Goal: Task Accomplishment & Management: Use online tool/utility

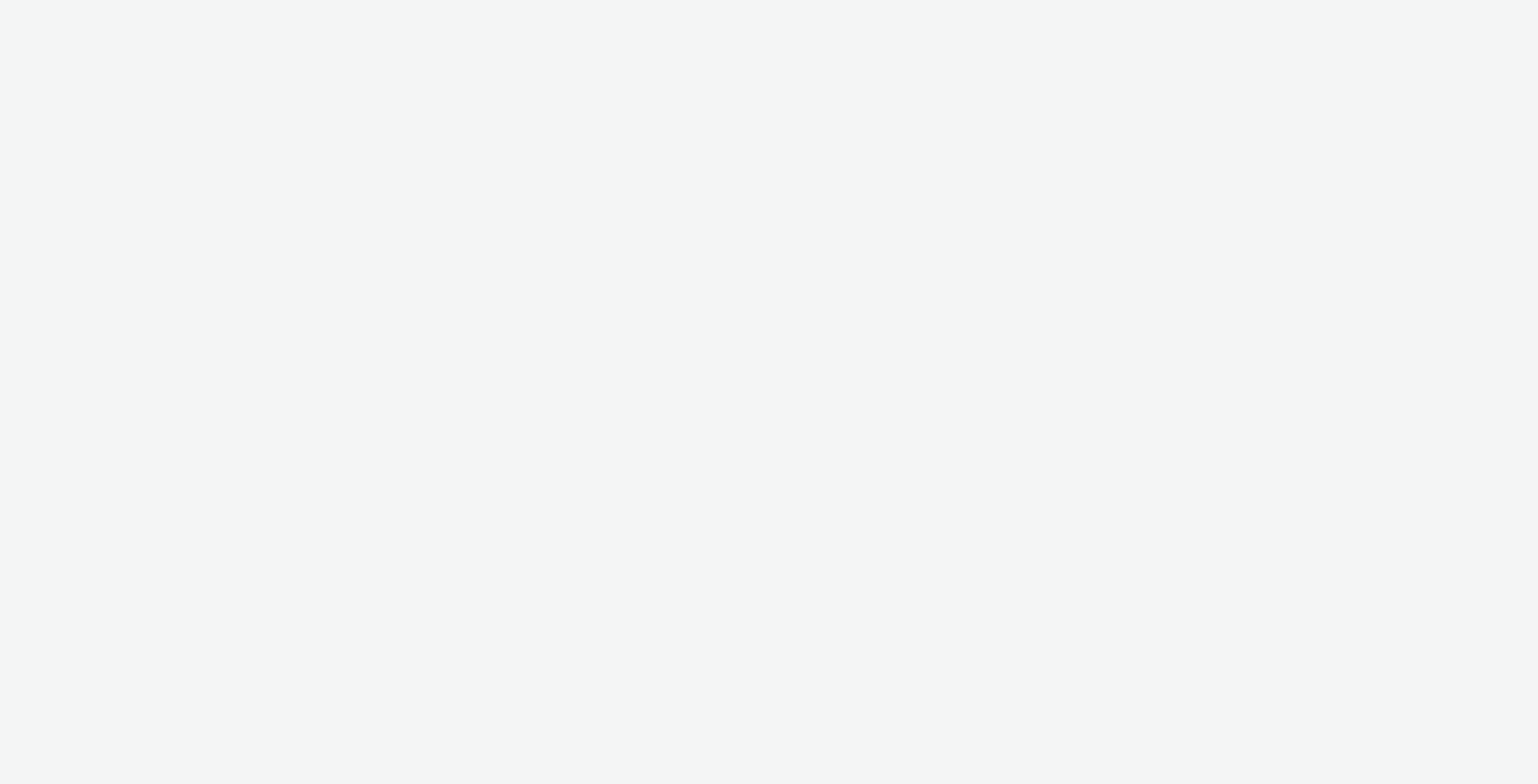
select select "11a7df10-284f-415c-b52a-427acf4c31ae"
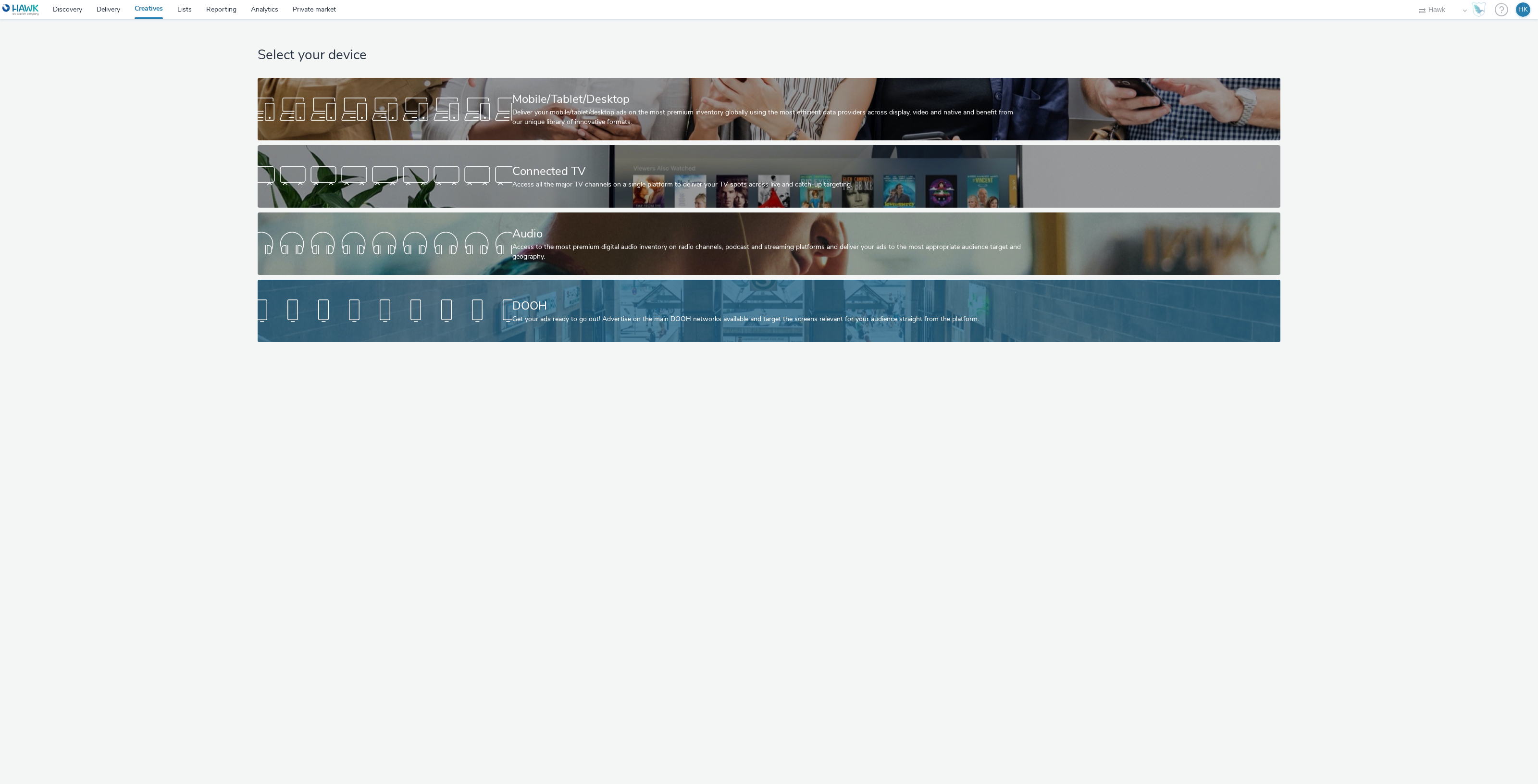
click at [557, 306] on div "DOOH" at bounding box center [767, 305] width 509 height 17
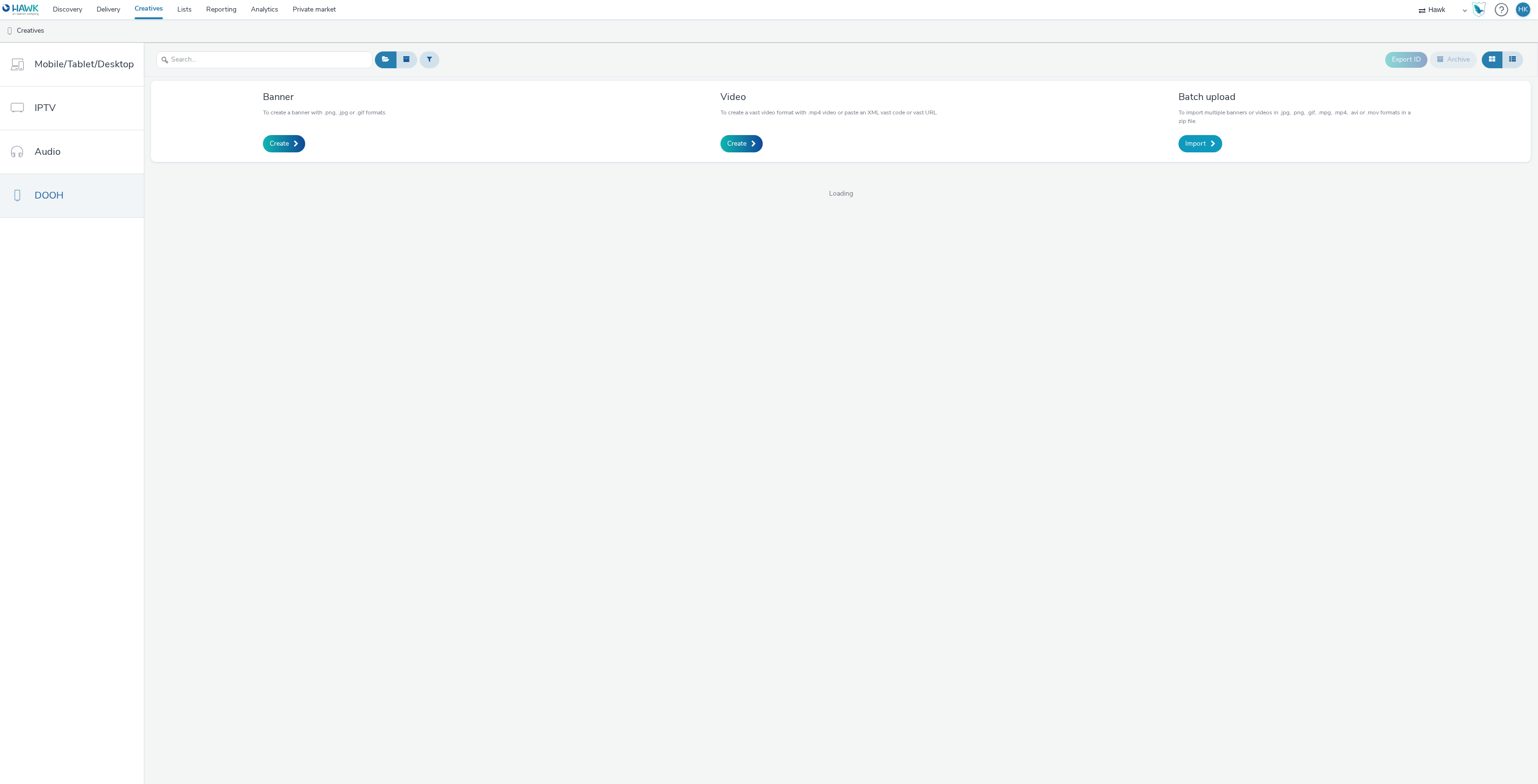
click at [1211, 147] on span at bounding box center [1213, 144] width 5 height 6
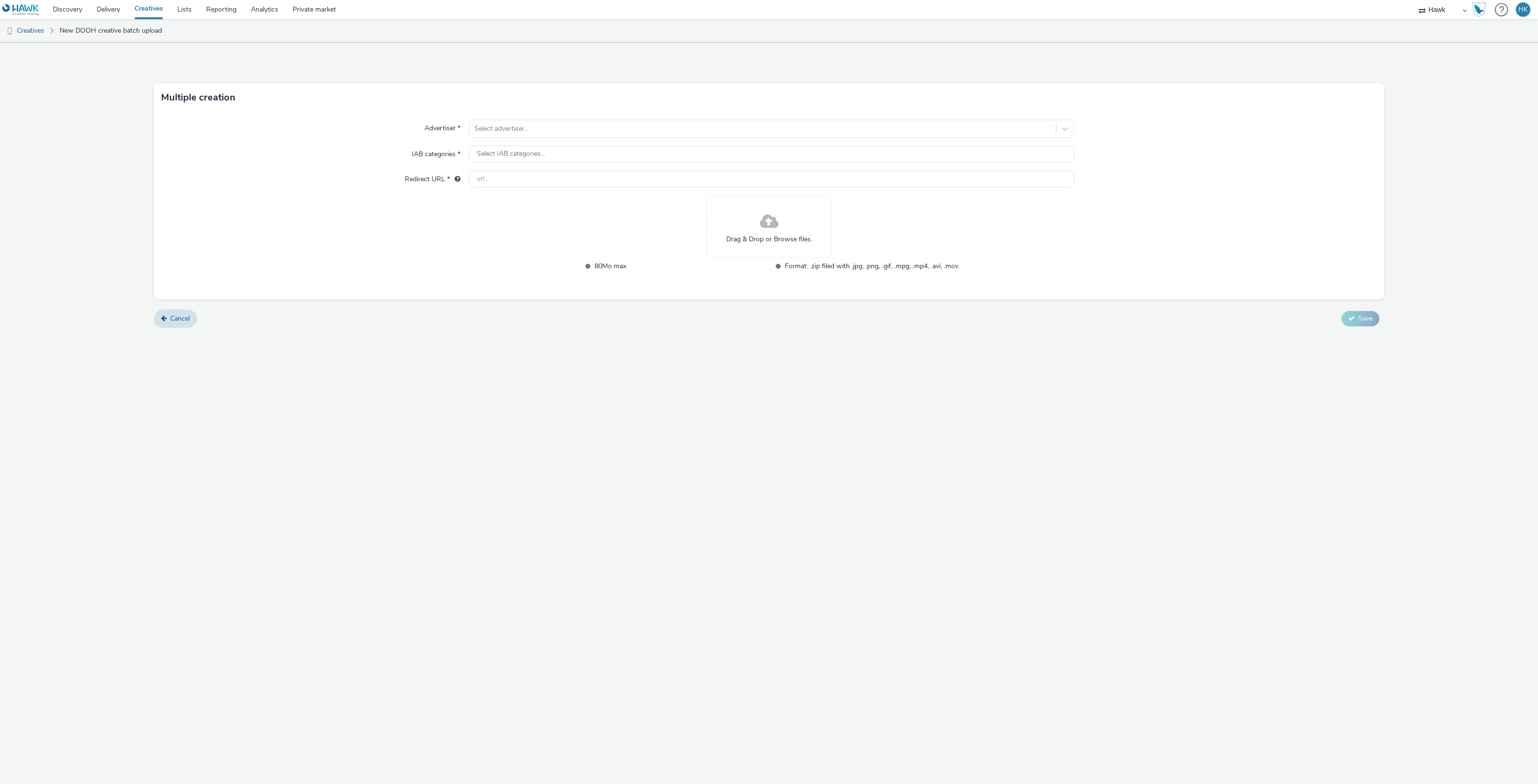
click at [737, 229] on div "Drag & Drop or Browse files." at bounding box center [769, 227] width 125 height 62
click at [522, 130] on div at bounding box center [763, 129] width 577 height 11
type input "COS"
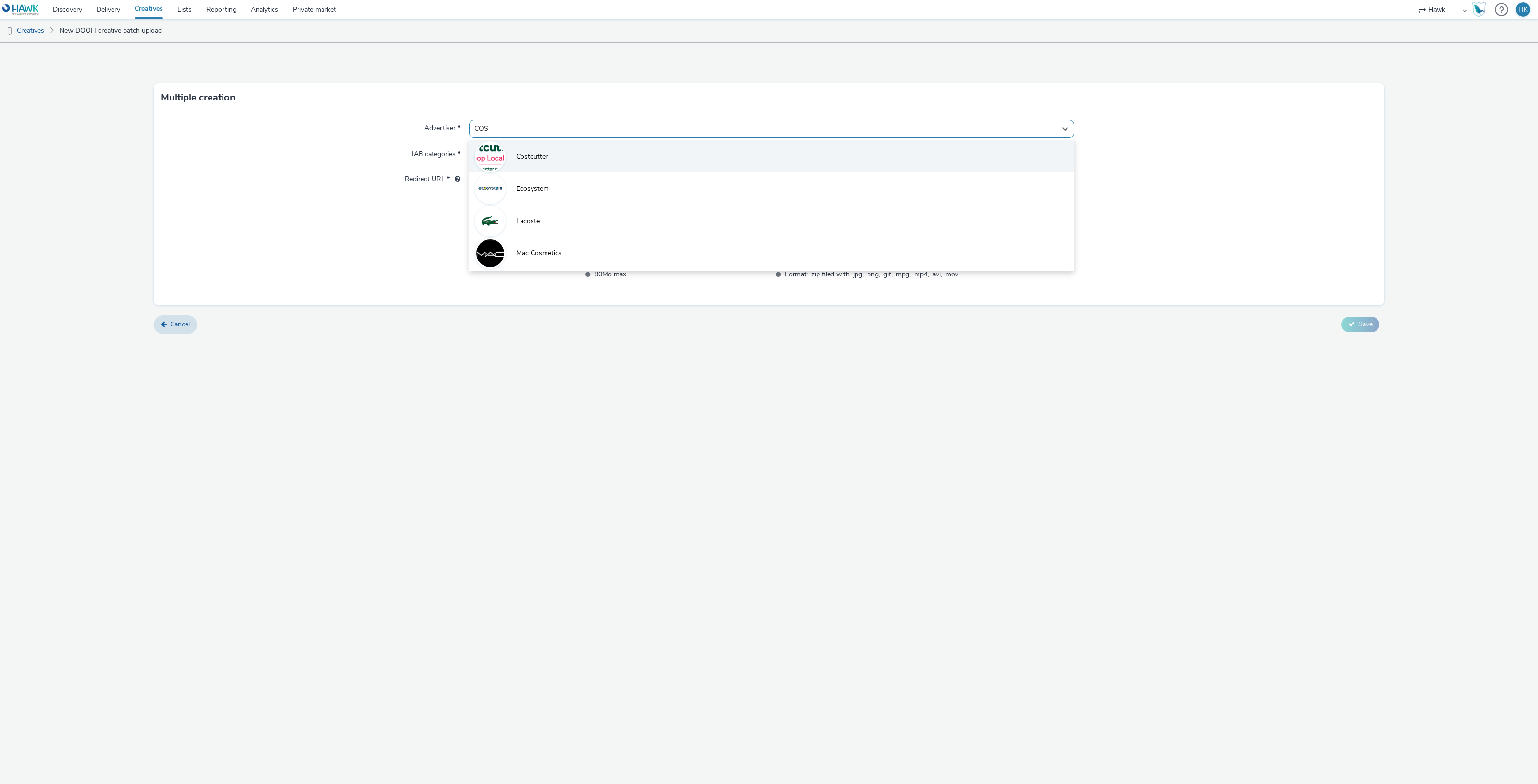
click at [532, 154] on span "Costcutter" at bounding box center [532, 157] width 32 height 10
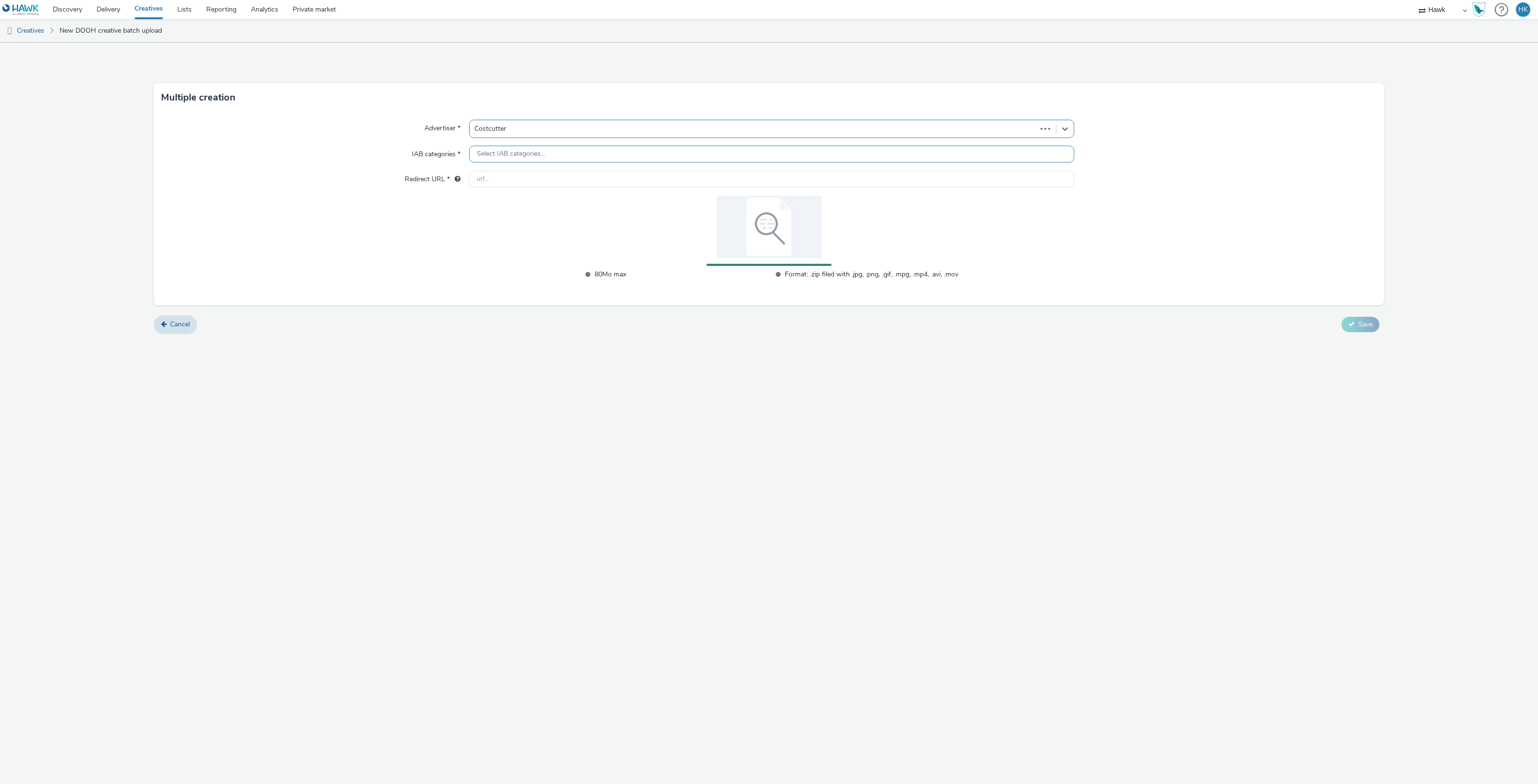
type input "[URL][DOMAIN_NAME]"
click at [1373, 341] on button "Save" at bounding box center [1360, 340] width 38 height 15
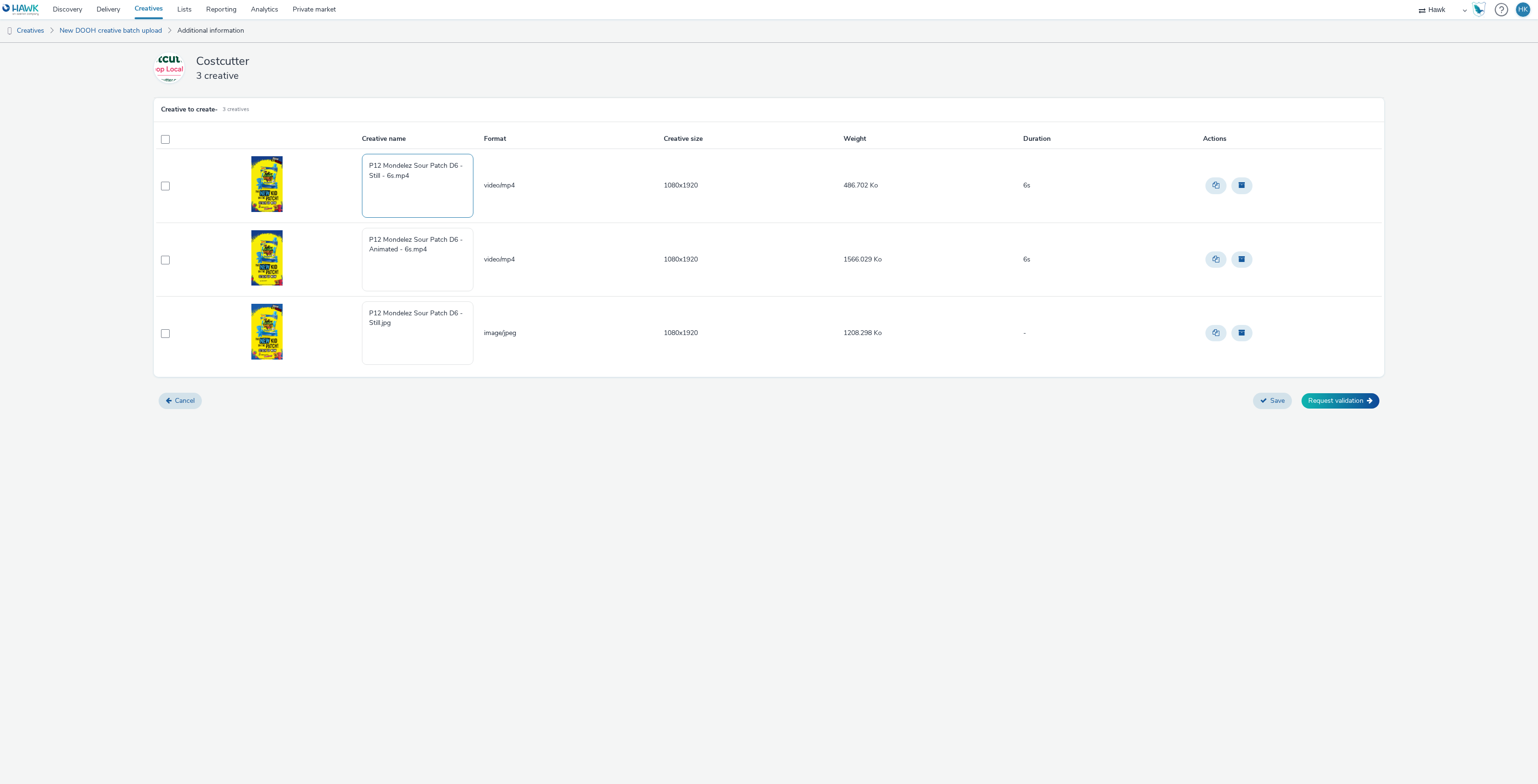
drag, startPoint x: 428, startPoint y: 183, endPoint x: 333, endPoint y: 143, distance: 103.1
click at [326, 145] on table "Creative name Format Creative size Weight Duration Actions P12 Mondelez Sour Pa…" at bounding box center [768, 249] width 1225 height 241
paste textarea "UK_Costcutter_P12 Sour Patch Kids_Hawk_DOOH_Static_1080x1920__45695"
click at [447, 174] on textarea "UK_Costcutter_P12 Sour Patch Kids_Hawk_DOOH_Static_1080x1920__45695" at bounding box center [417, 185] width 111 height 63
click at [450, 174] on textarea "UK_Costcutter_P12 Sour Patch Kids_Hawk_DOOH_Static_1080x1920__45695" at bounding box center [417, 185] width 111 height 63
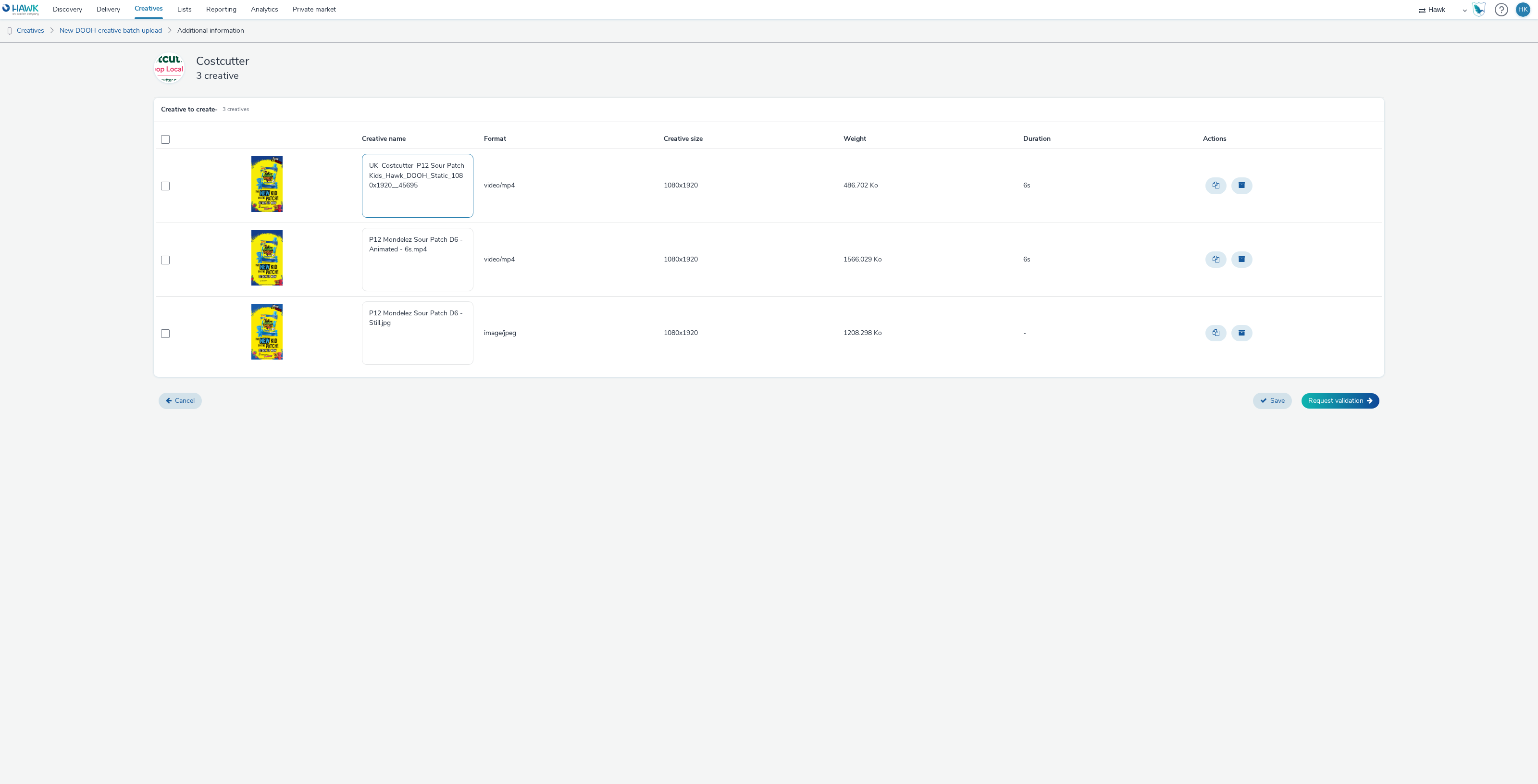
drag, startPoint x: 448, startPoint y: 174, endPoint x: 436, endPoint y: 174, distance: 12.0
click at [436, 174] on textarea "UK_Costcutter_P12 Sour Patch Kids_Hawk_DOOH_Static_1080x1920__45695" at bounding box center [417, 185] width 111 height 63
drag, startPoint x: 408, startPoint y: 184, endPoint x: 404, endPoint y: 179, distance: 6.4
click at [374, 165] on textarea "UK_Costcutter_P12 Sour Patch Kids_Hawk_DOOH_Still_6s_1080x1920__45695" at bounding box center [417, 185] width 111 height 63
type textarea "UK_Costcutter_P12 Sour Patch Kids_Hawk_DOOH_Still_6s_1080x1920__45695"
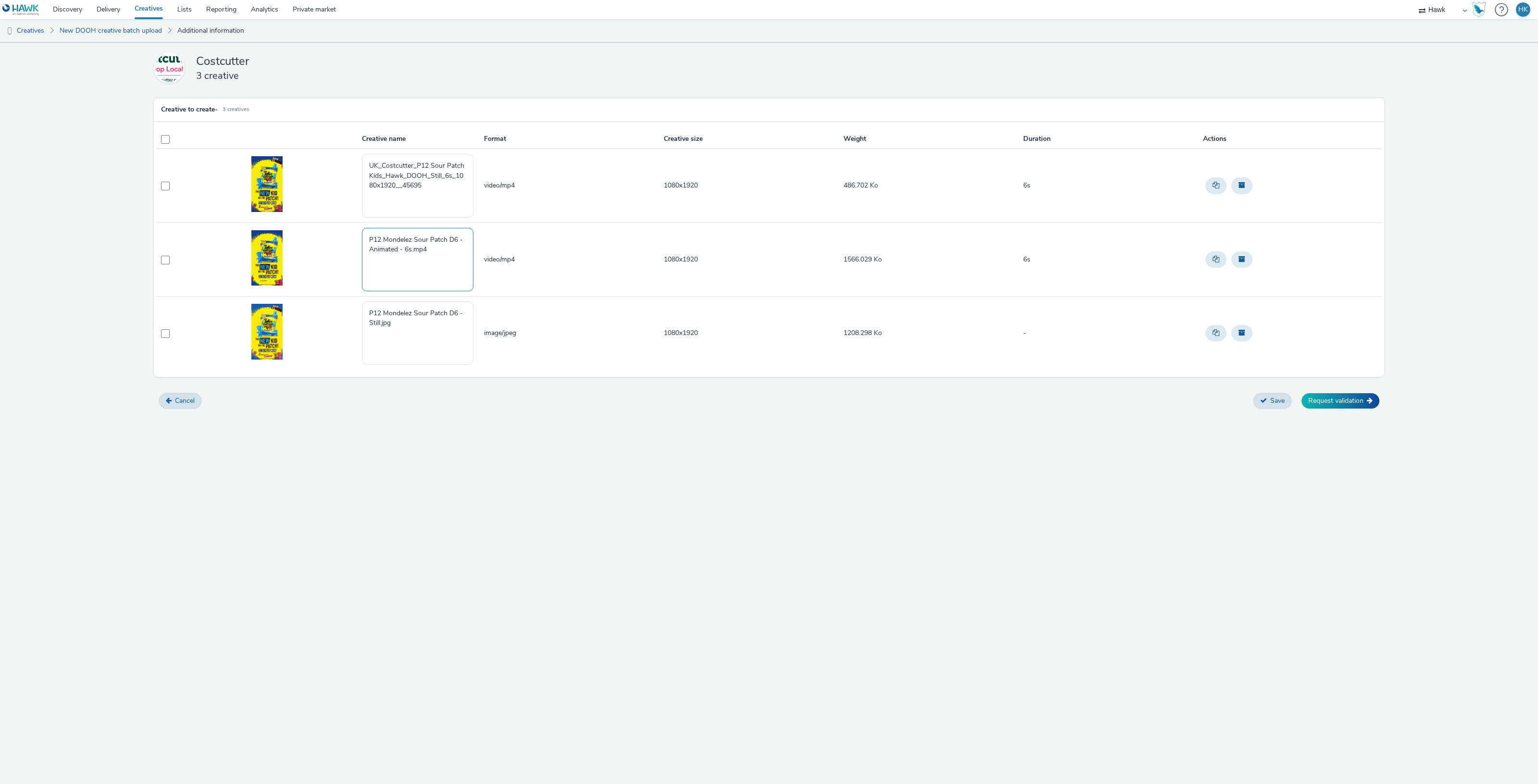
drag, startPoint x: 442, startPoint y: 256, endPoint x: 345, endPoint y: 241, distance: 98.2
click at [345, 241] on tr "P12 Mondelez Sour Patch D6 - Animated - 6s.mp4 video/mp4 1080x1920 1566.029 Ko …" at bounding box center [768, 259] width 1225 height 74
paste textarea "K_Costcutter_P12 Sour Patch Kids_Hawk_DOOH_Still_6s_1080x1920__45695"
drag, startPoint x: 432, startPoint y: 248, endPoint x: 442, endPoint y: 246, distance: 10.2
click at [442, 246] on textarea "K_Costcutter_P12 Sour Patch Kids_Hawk_DOOH_Still_6s_1080x1920__45695" at bounding box center [417, 259] width 111 height 63
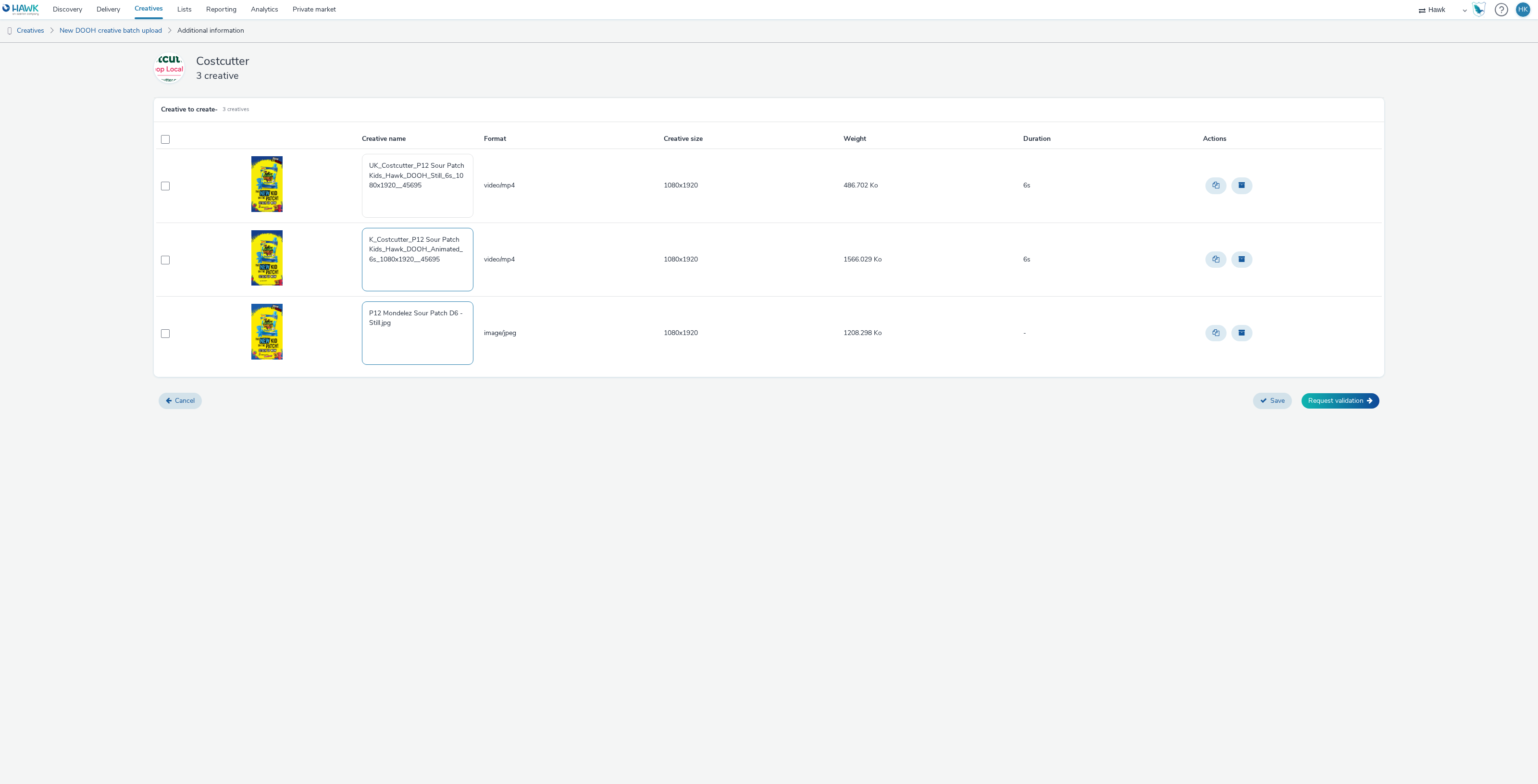
type textarea "K_Costcutter_P12 Sour Patch Kids_Hawk_DOOH_Animated_6s_1080x1920__45695"
drag, startPoint x: 406, startPoint y: 332, endPoint x: 327, endPoint y: 298, distance: 86.0
click at [327, 298] on tr "P12 Mondelez Sour Patch D6 - Still.jpg image/jpeg 1080x1920 1208.298 Ko -" at bounding box center [768, 332] width 1225 height 74
paste textarea "K_Costcutter_P12 Sour Patch Kids_Hawk_DOOH_Still_6s_1080x1920__45695"
click at [455, 324] on textarea "K_Costcutter_P12 Sour Patch Kids_Hawk_DOOH_Still_6s_1080x1920__45695" at bounding box center [417, 332] width 111 height 63
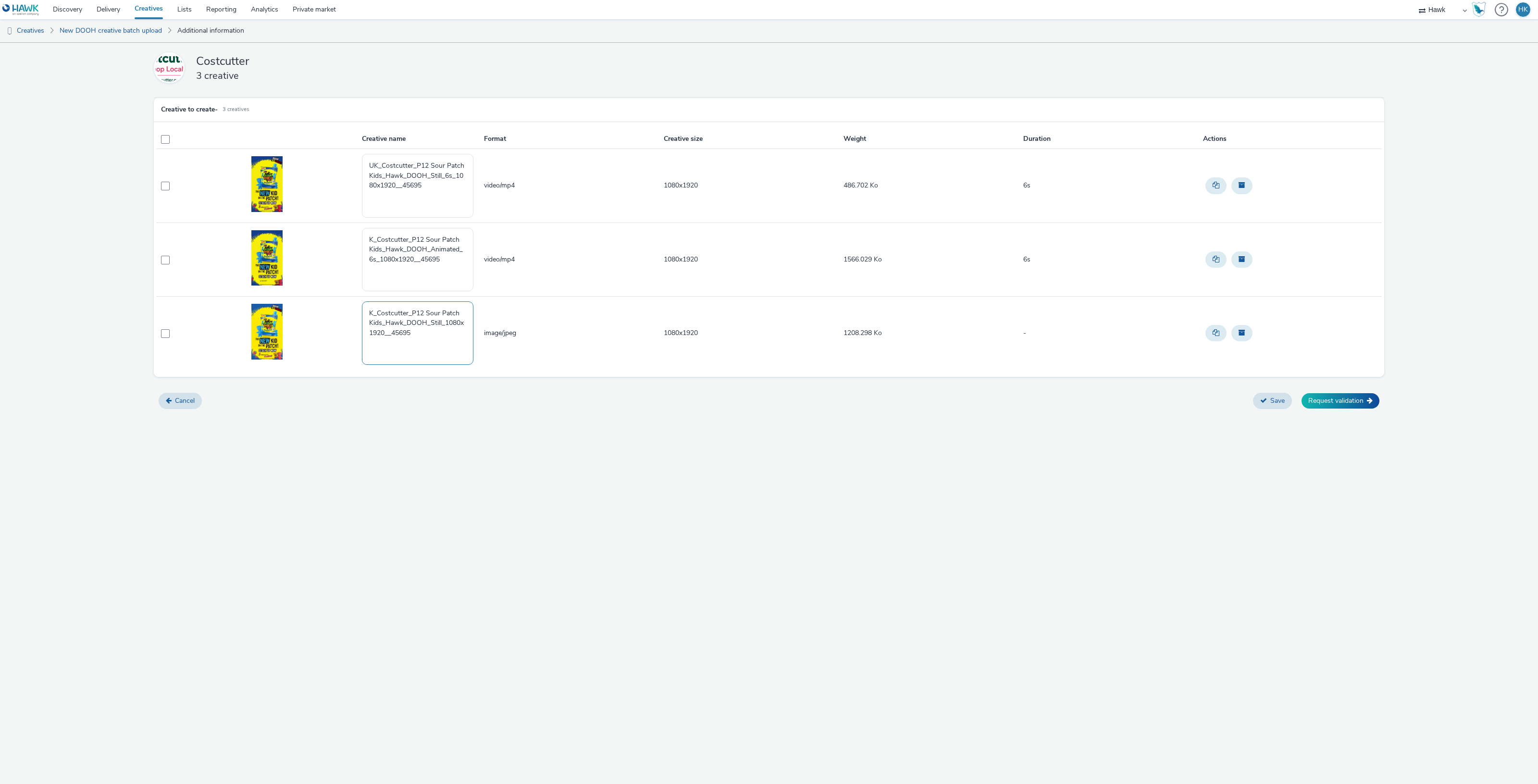
click at [392, 332] on textarea "K_Costcutter_P12 Sour Patch Kids_Hawk_DOOH_Still_1080x1920__45695" at bounding box center [417, 332] width 111 height 63
type textarea "K_Costcutter_P12 Sour Patch Kids_Hawk_DOOH_Still_1080x1920_45695"
drag, startPoint x: 429, startPoint y: 185, endPoint x: 402, endPoint y: 184, distance: 27.0
click at [402, 184] on textarea "UK_Costcutter_P12 Sour Patch Kids_Hawk_DOOH_Still_6s_1080x1920__45695" at bounding box center [417, 185] width 111 height 63
drag, startPoint x: 451, startPoint y: 184, endPoint x: 404, endPoint y: 187, distance: 47.1
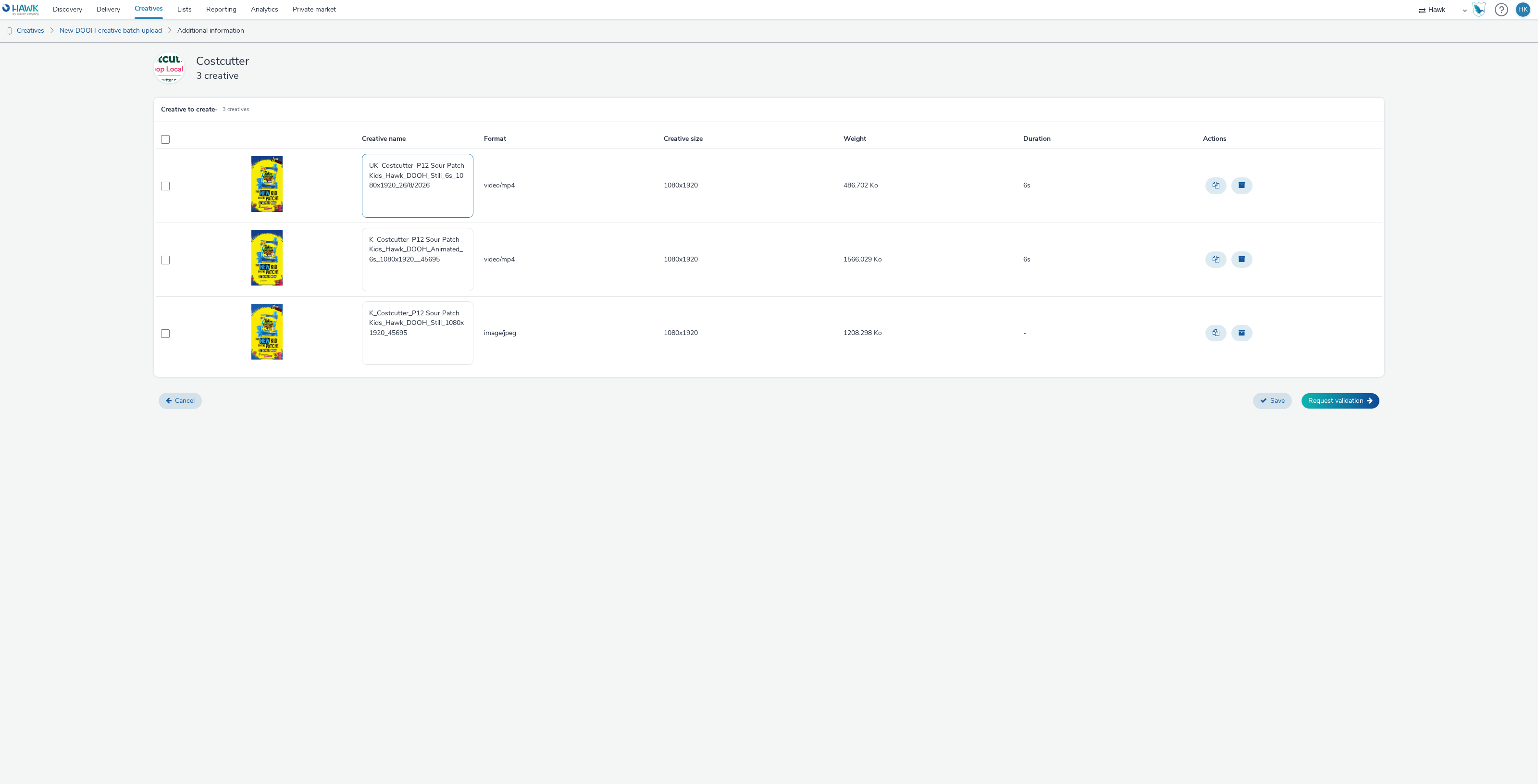
click at [404, 187] on textarea "UK_Costcutter_P12 Sour Patch Kids_Hawk_DOOH_Still_6s_1080x1920_26/8/2026" at bounding box center [417, 185] width 111 height 63
drag, startPoint x: 402, startPoint y: 186, endPoint x: 431, endPoint y: 187, distance: 29.0
click at [433, 186] on textarea "UK_Costcutter_P12 Sour Patch Kids_Hawk_DOOH_Still_6s_1080x1920_26/8/2026" at bounding box center [417, 185] width 111 height 63
type textarea "UK_Costcutter_P12 Sour Patch Kids_Hawk_DOOH_Still_6s_1080x1920_26/8/2026"
click at [445, 258] on textarea "K_Costcutter_P12 Sour Patch Kids_Hawk_DOOH_Animated_6s_1080x1920__45695" at bounding box center [417, 259] width 111 height 63
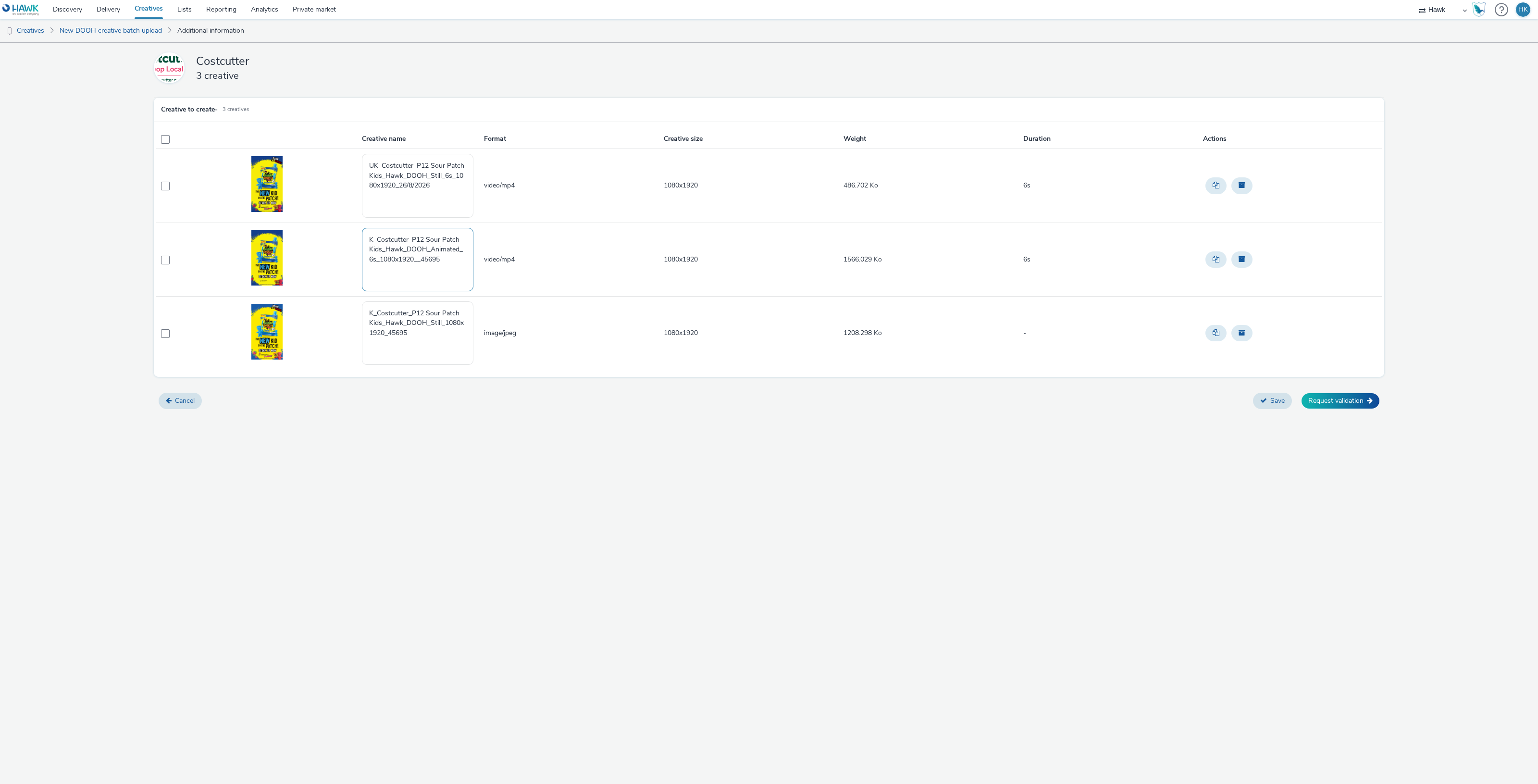
paste textarea "[DATE]"
type textarea "K_Costcutter_P12 Sour Patch Kids_Hawk_DOOH_Animated_6s_1080x1920_26/8/2026"
drag, startPoint x: 388, startPoint y: 332, endPoint x: 414, endPoint y: 333, distance: 26.0
click at [414, 333] on textarea "K_Costcutter_P12 Sour Patch Kids_Hawk_DOOH_Still_1080x1920_45695" at bounding box center [417, 332] width 111 height 63
paste textarea "[DATE]"
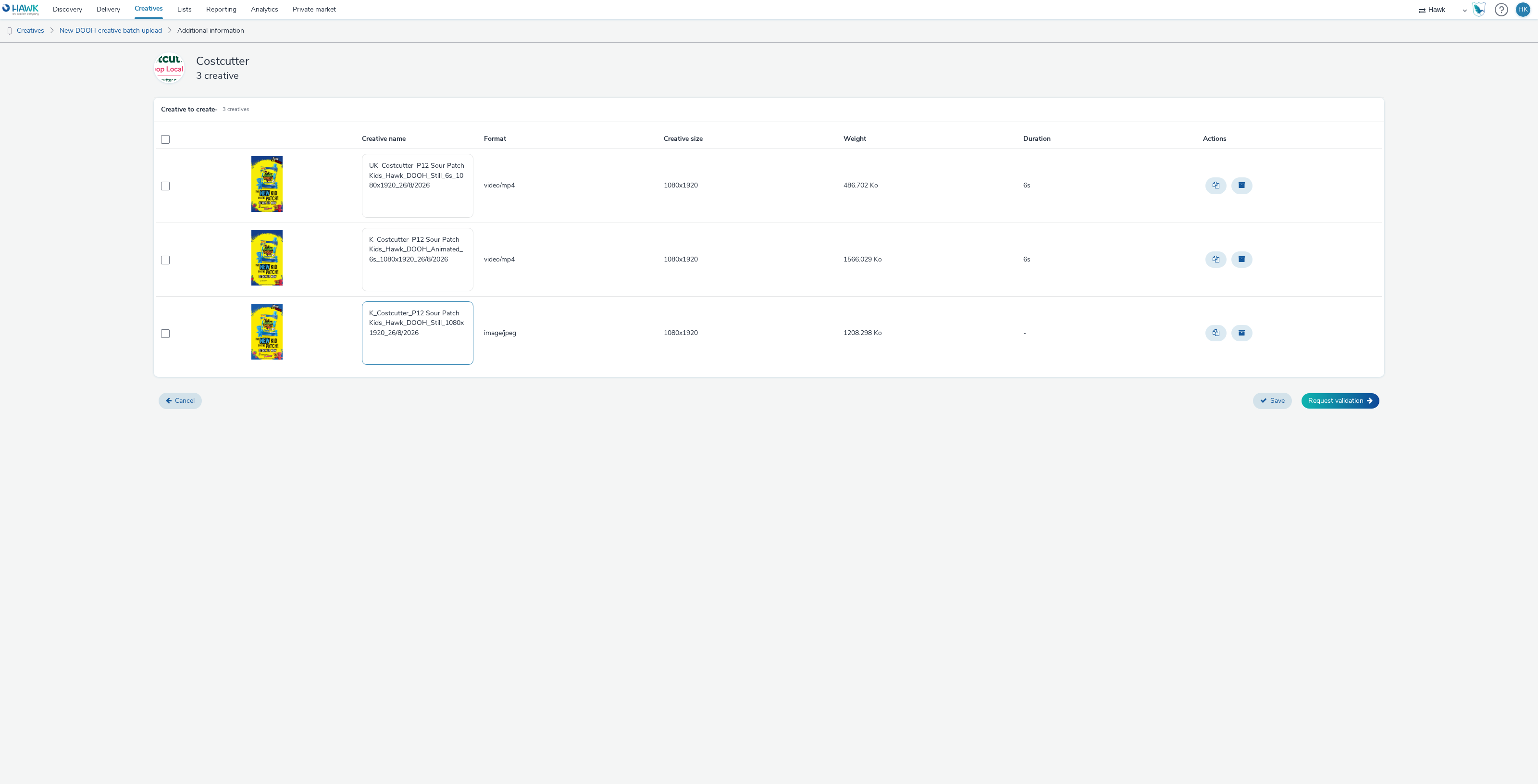
type textarea "K_Costcutter_P12 Sour Patch Kids_Hawk_DOOH_Still_1080x1920_26/8/2026"
click at [702, 464] on div "Costcutter 3 creative Creative to create - 3 creatives Creative name Format Cre…" at bounding box center [769, 413] width 1538 height 741
click at [1261, 397] on icon at bounding box center [1263, 400] width 6 height 6
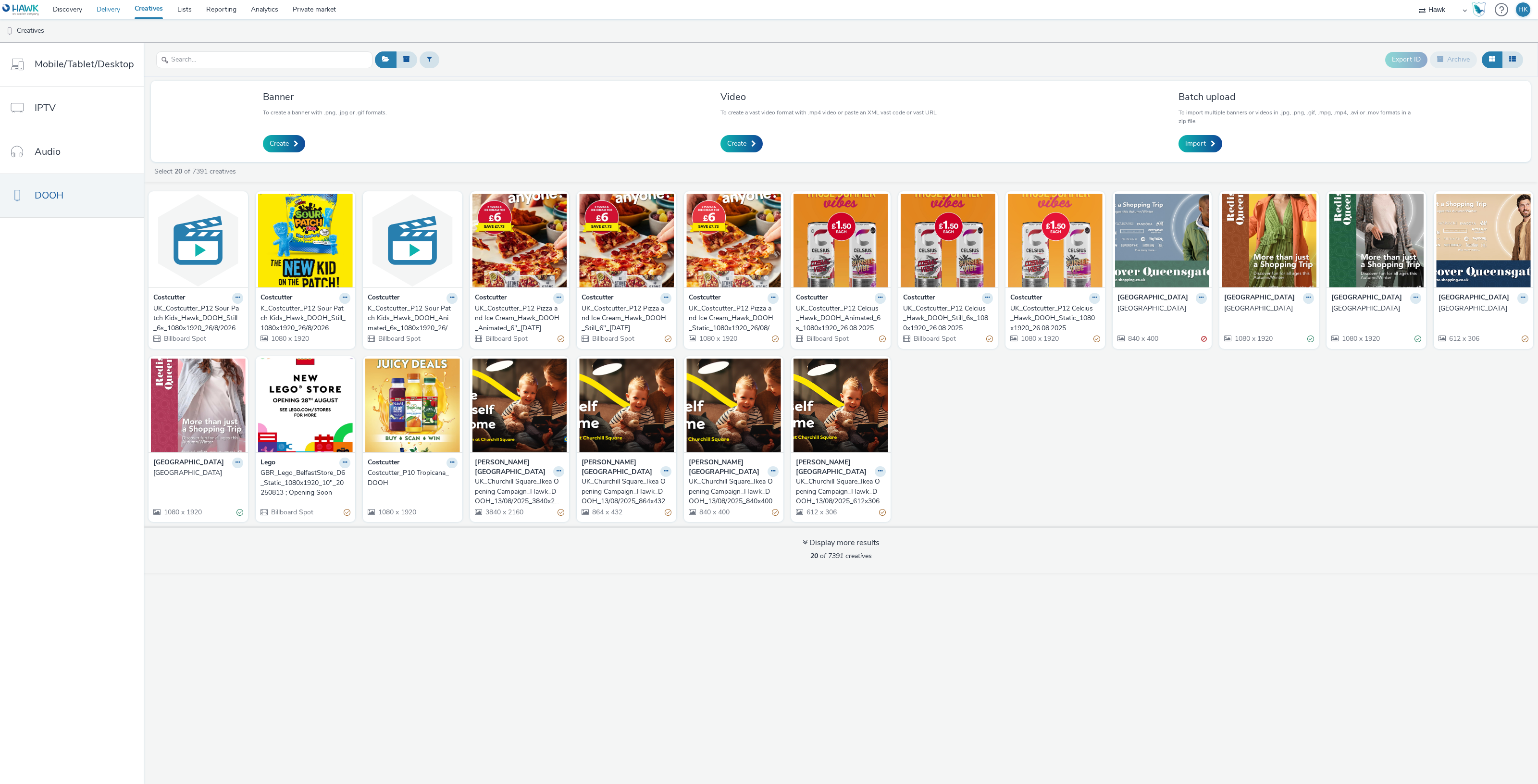
click at [106, 11] on link "Delivery" at bounding box center [108, 10] width 38 height 19
